Goal: Complete application form

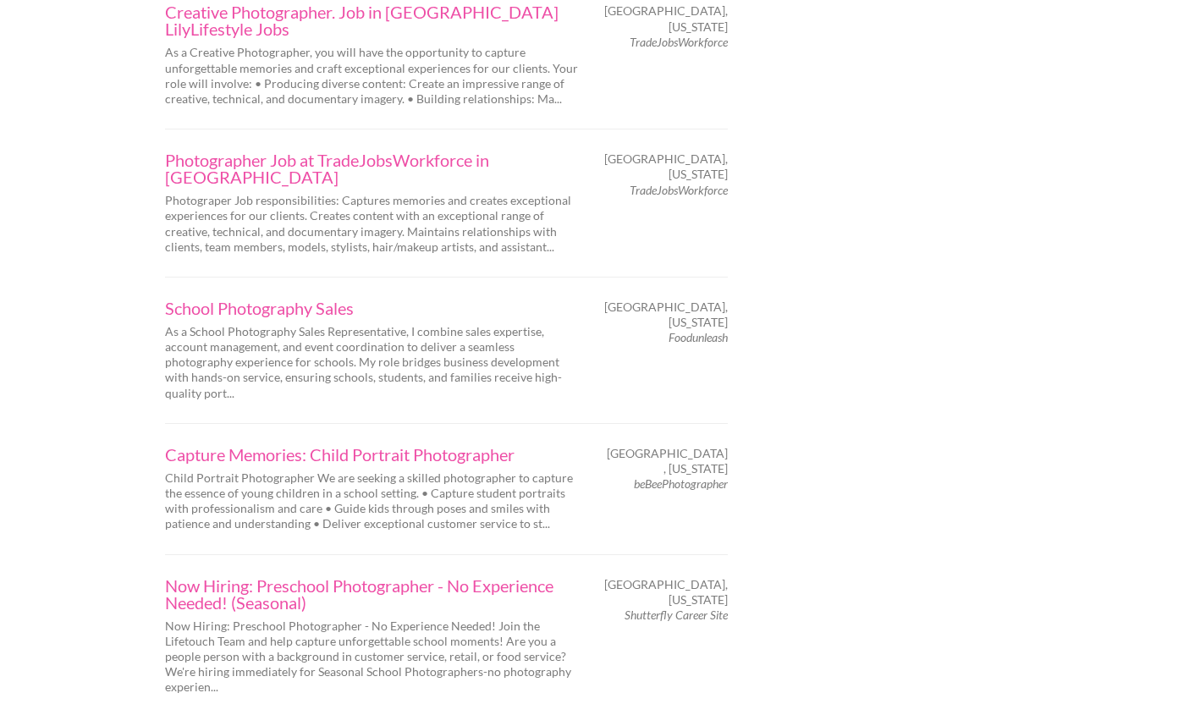
scroll to position [2763, 0]
